Goal: Information Seeking & Learning: Find specific fact

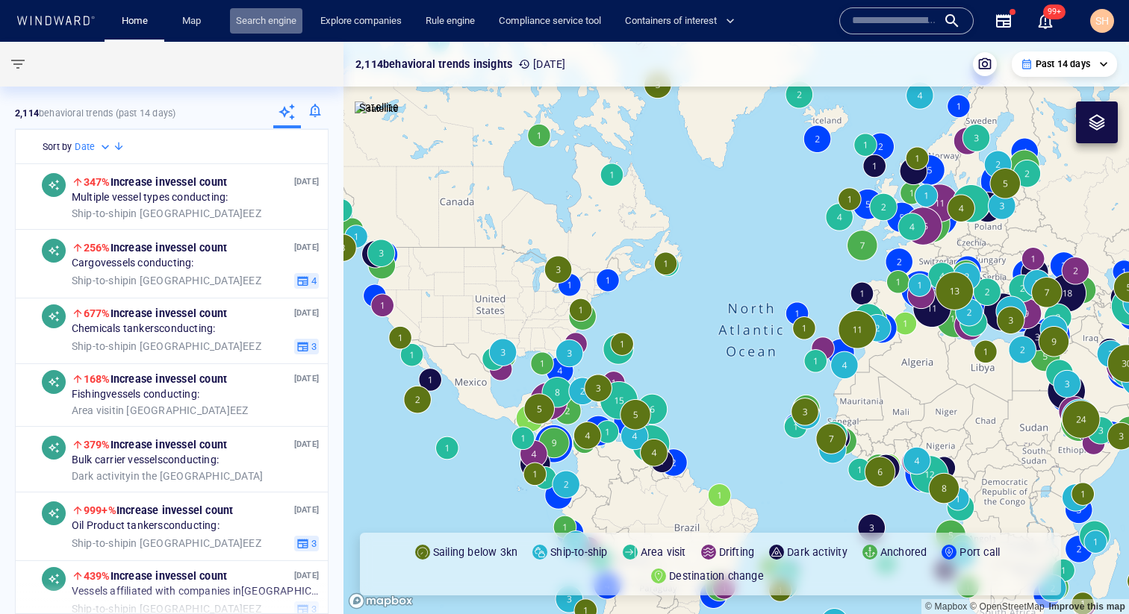
click at [266, 15] on link "Search engine" at bounding box center [266, 21] width 72 height 26
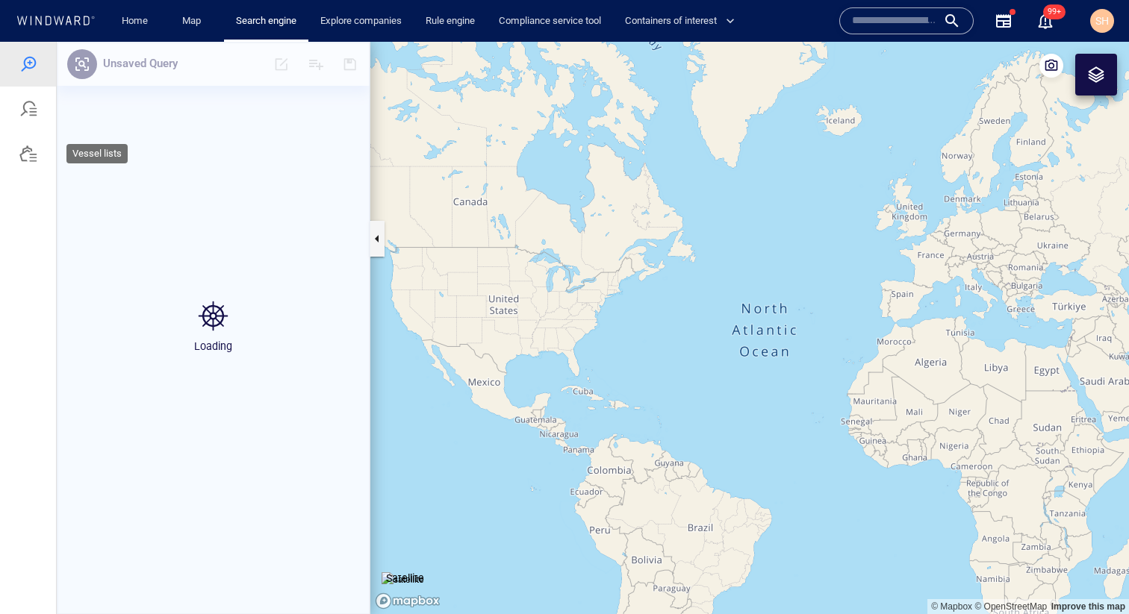
click at [15, 158] on div at bounding box center [28, 153] width 56 height 45
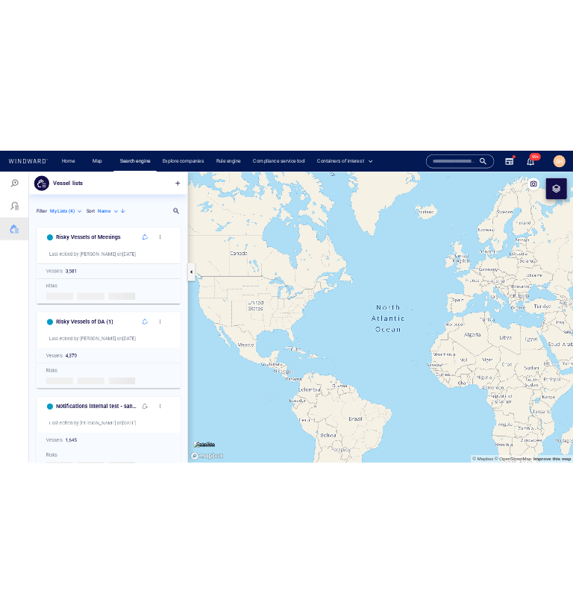
scroll to position [470, 313]
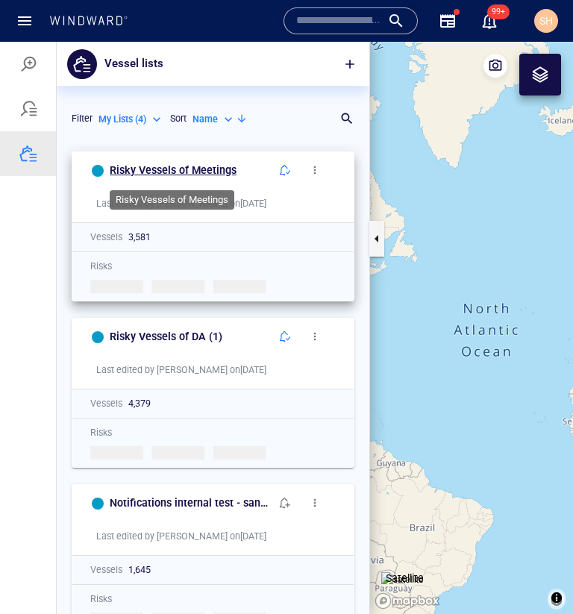
click at [160, 165] on h6 "Risky Vessels of Meetings" at bounding box center [173, 170] width 127 height 19
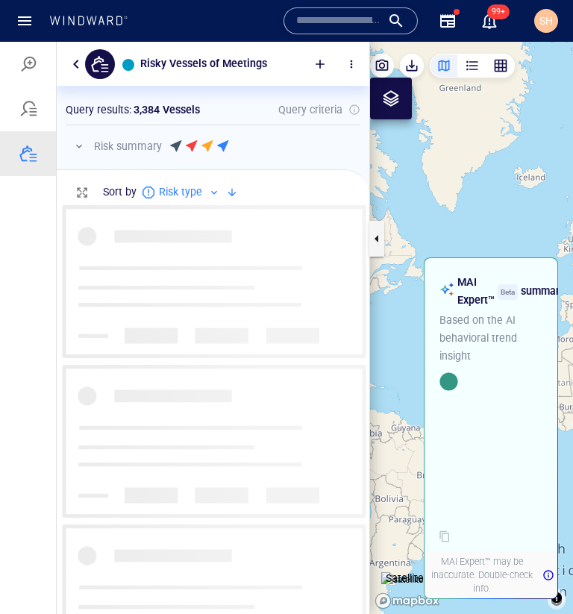
scroll to position [0, 1]
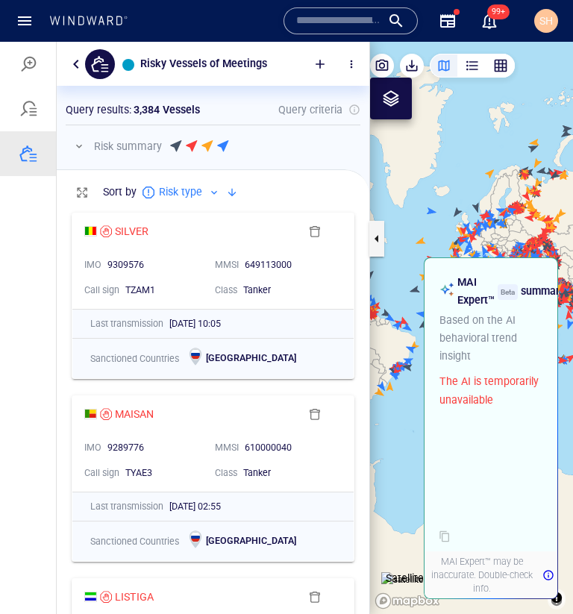
click at [72, 66] on button "button" at bounding box center [76, 64] width 18 height 18
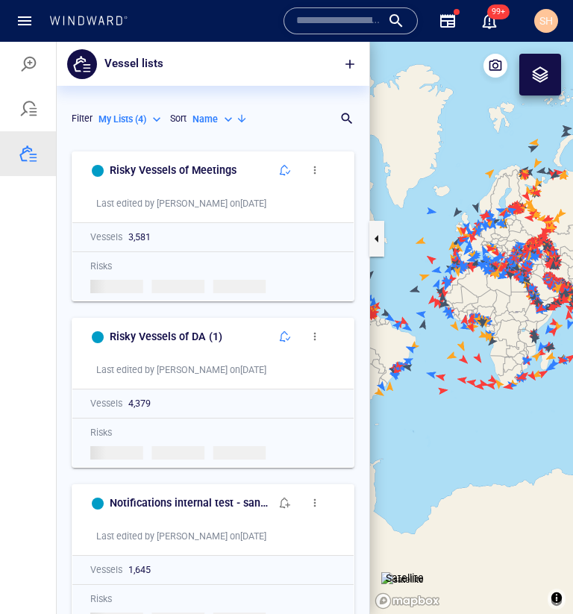
scroll to position [470, 313]
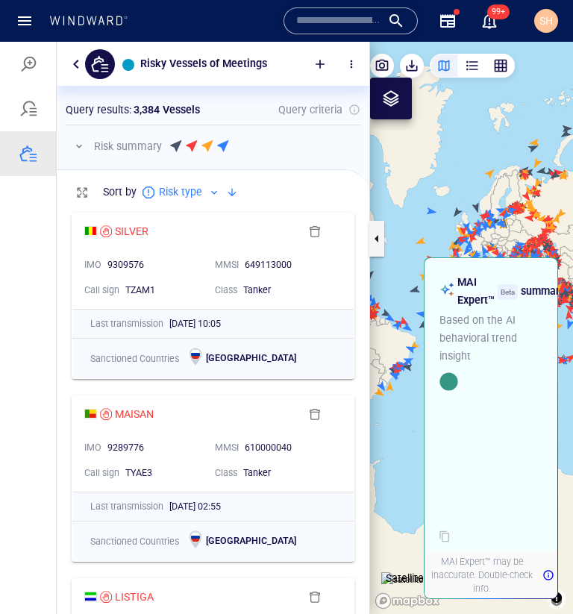
scroll to position [409, 313]
